Goal: Information Seeking & Learning: Find specific fact

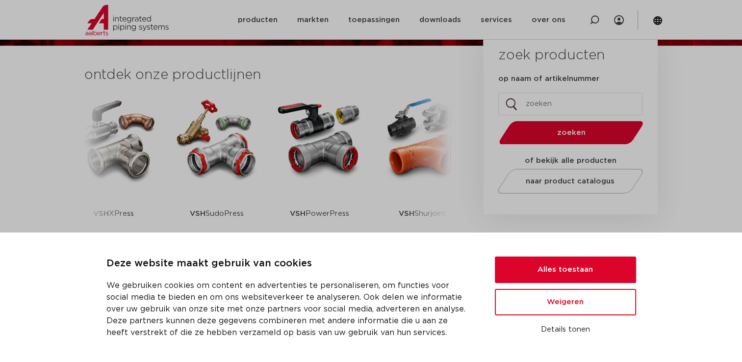
scroll to position [229, 0]
click at [555, 295] on button "Weigeren" at bounding box center [565, 302] width 141 height 26
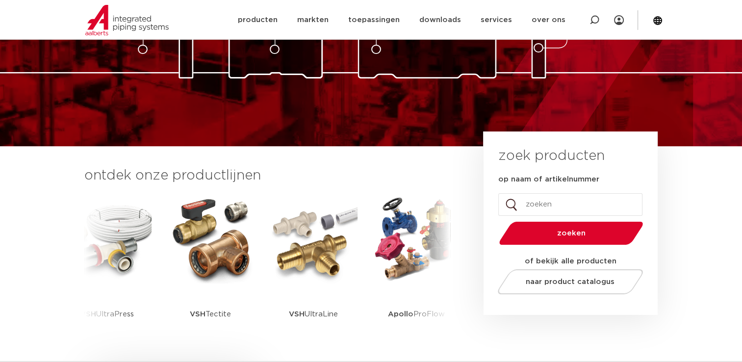
scroll to position [127, 0]
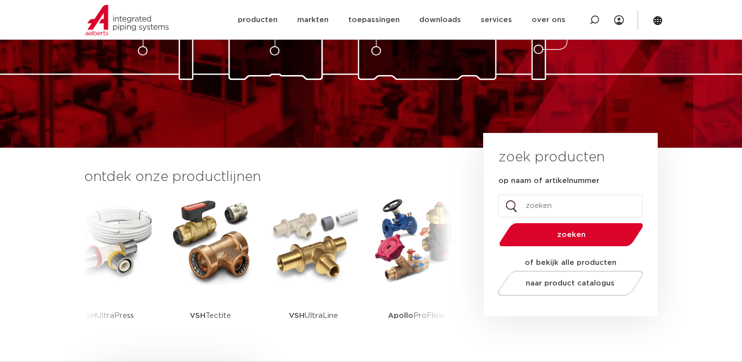
click at [540, 196] on input "op naam of artikelnummer" at bounding box center [570, 206] width 144 height 23
type input "vsh"
click at [495, 222] on button "zoeken" at bounding box center [571, 234] width 152 height 25
click at [557, 241] on button "zoeken" at bounding box center [571, 234] width 152 height 25
